Goal: Information Seeking & Learning: Learn about a topic

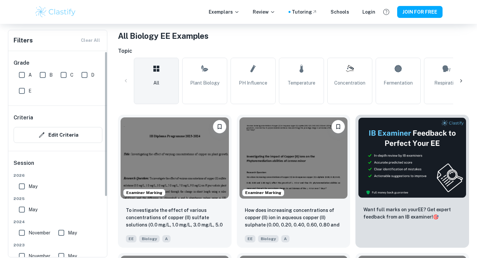
scroll to position [7, 0]
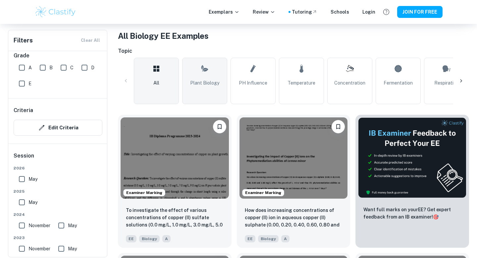
click at [206, 86] on span "Plant Biology" at bounding box center [204, 82] width 29 height 7
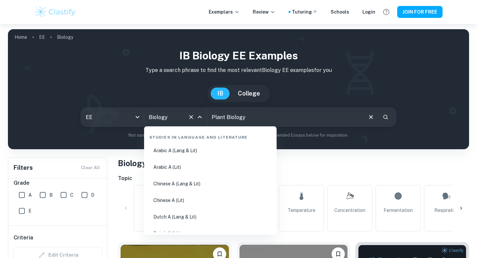
click at [181, 121] on input "Biology" at bounding box center [166, 117] width 38 height 13
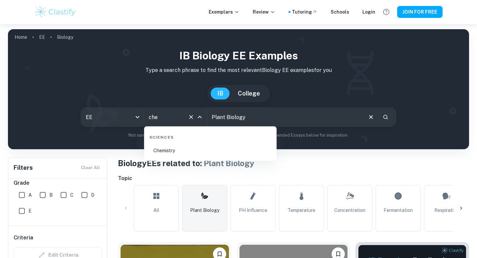
click at [173, 147] on li "Chemistry" at bounding box center [210, 150] width 127 height 15
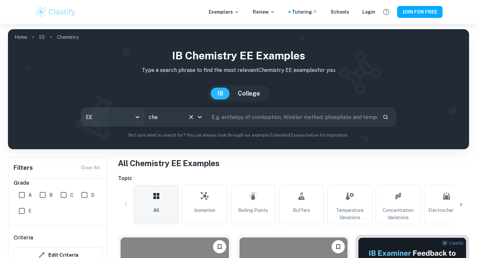
type input "Chemistry"
click at [101, 116] on body "We value your privacy We use cookies to enhance your browsing experience, serve…" at bounding box center [238, 153] width 477 height 258
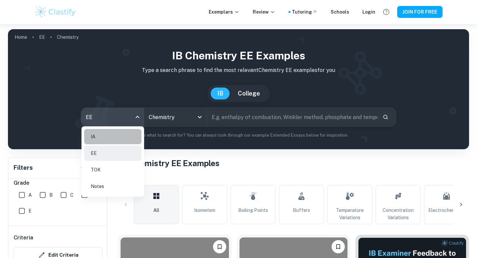
click at [103, 142] on li "IA" at bounding box center [112, 136] width 57 height 15
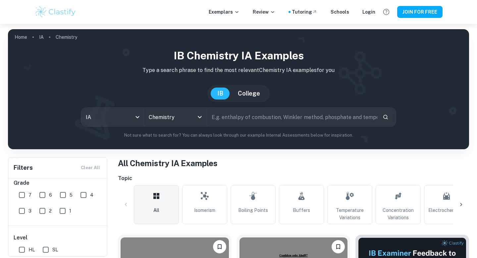
click at [246, 94] on button "College" at bounding box center [248, 93] width 35 height 12
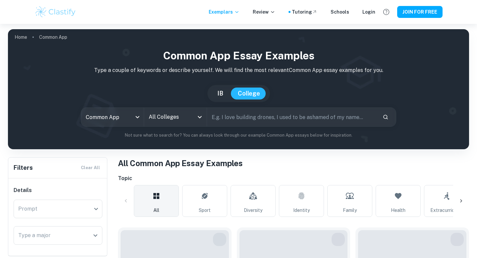
click at [223, 93] on button "IB" at bounding box center [220, 93] width 19 height 12
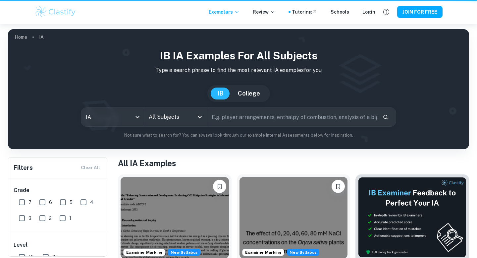
type input "ia"
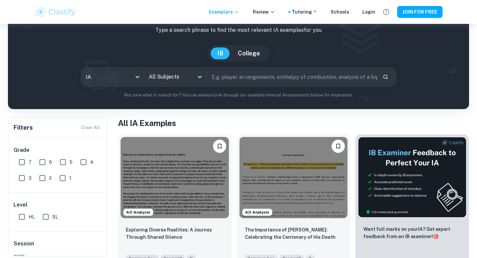
scroll to position [43, 0]
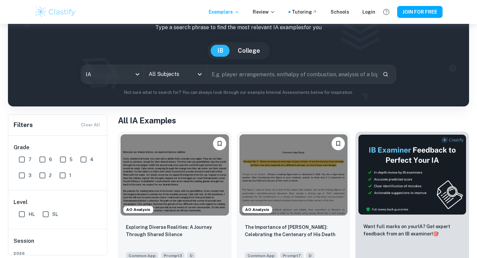
click at [158, 78] on input "All Subjects" at bounding box center [170, 74] width 47 height 13
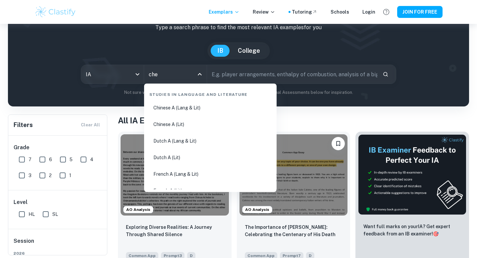
type input "chem"
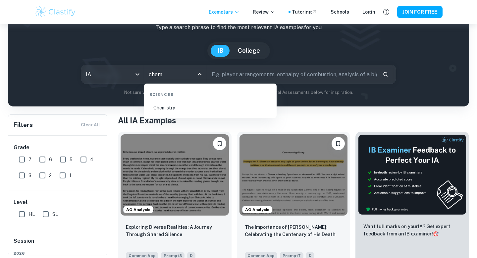
click at [177, 105] on li "Chemistry" at bounding box center [210, 107] width 127 height 15
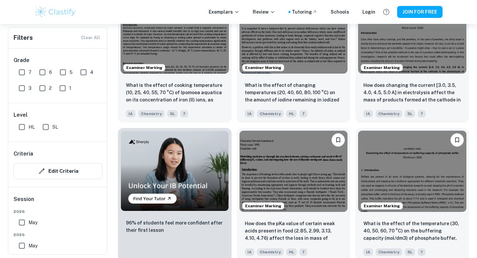
scroll to position [404, 0]
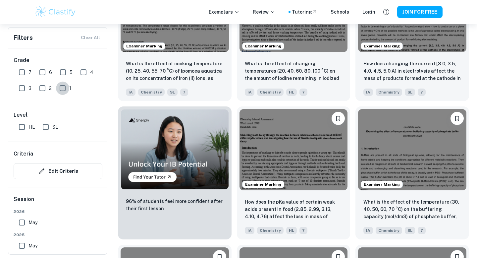
click at [63, 85] on input "1" at bounding box center [62, 87] width 13 height 13
checkbox input "true"
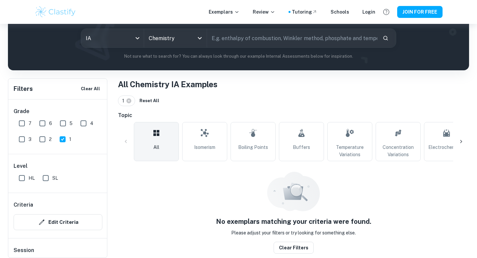
scroll to position [75, 0]
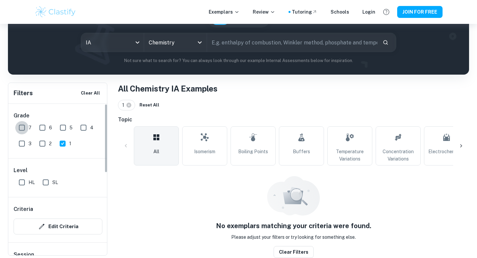
click at [21, 130] on input "7" at bounding box center [21, 127] width 13 height 13
checkbox input "true"
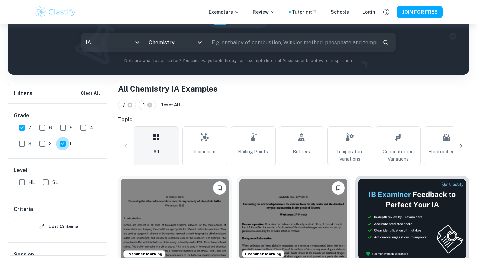
click at [62, 143] on input "1" at bounding box center [62, 143] width 13 height 13
checkbox input "false"
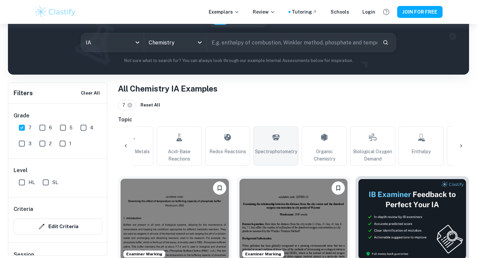
scroll to position [0, 753]
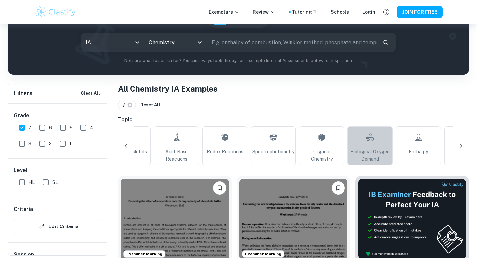
click at [362, 152] on span "Biological Oxygen Demand" at bounding box center [369, 155] width 39 height 15
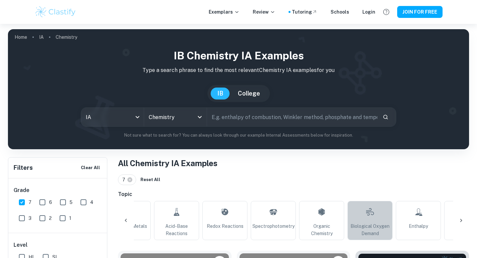
type input "Biological Oxygen Demand"
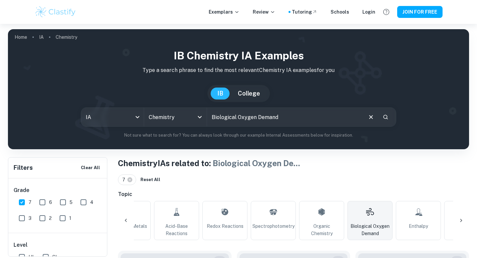
scroll to position [148, 0]
